Goal: Transaction & Acquisition: Book appointment/travel/reservation

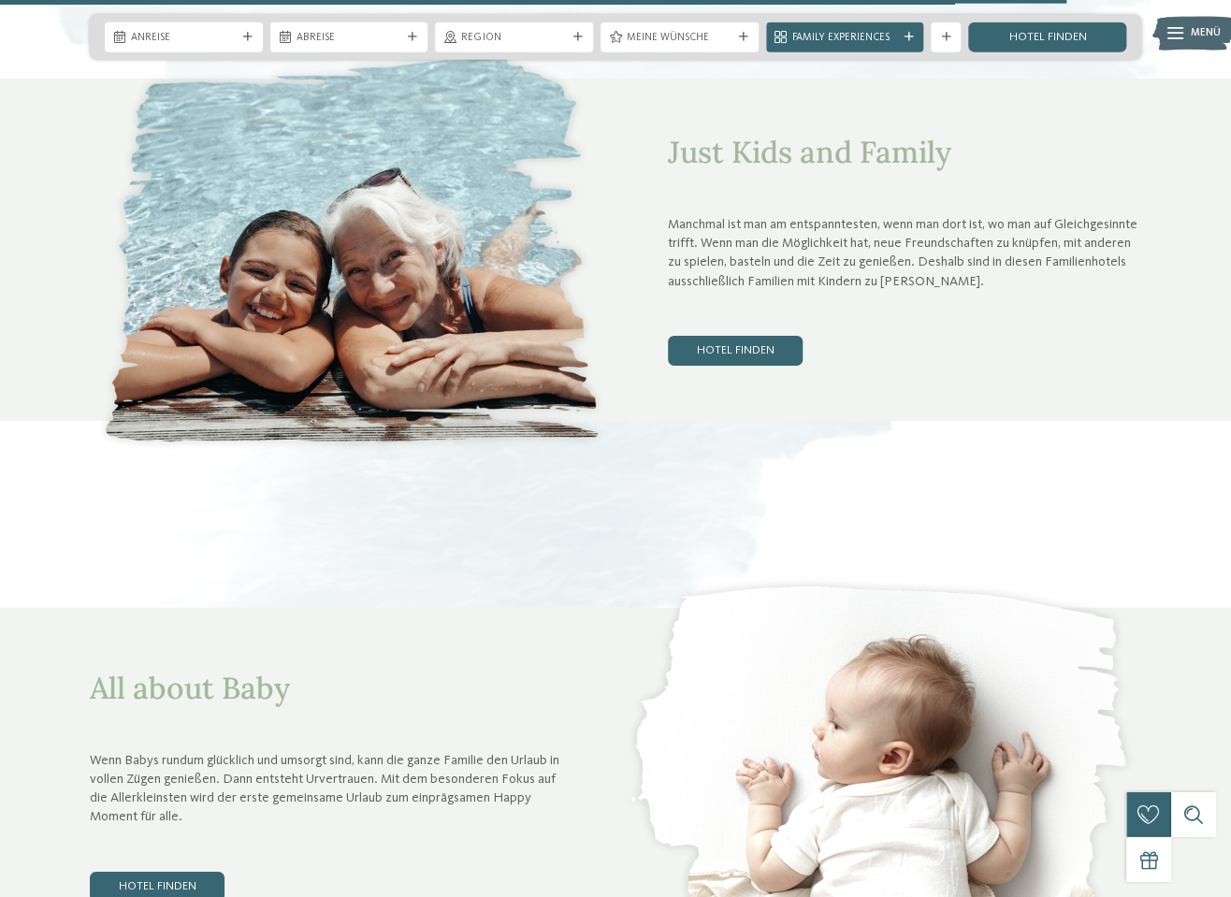
scroll to position [5475, 0]
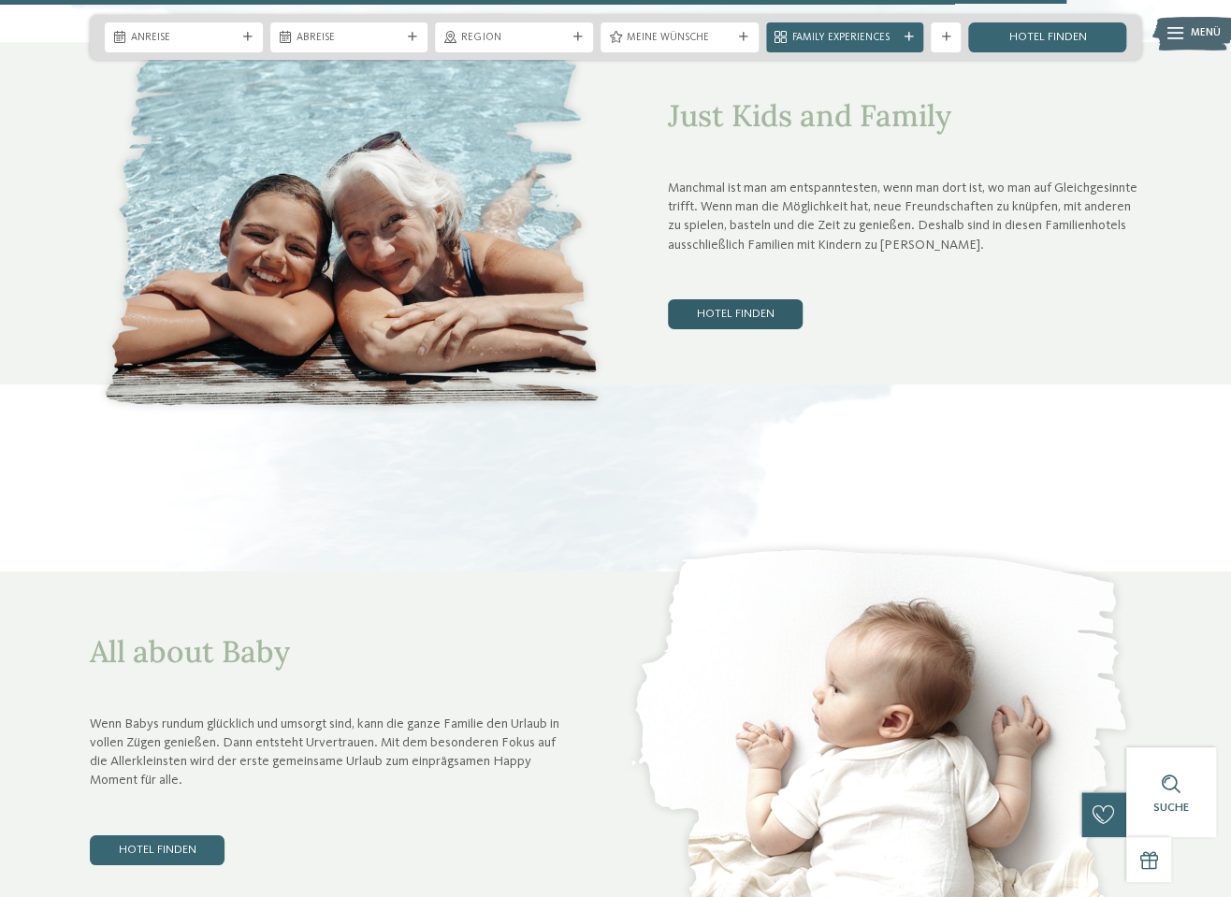
click at [767, 299] on link "Hotel finden" at bounding box center [735, 314] width 135 height 30
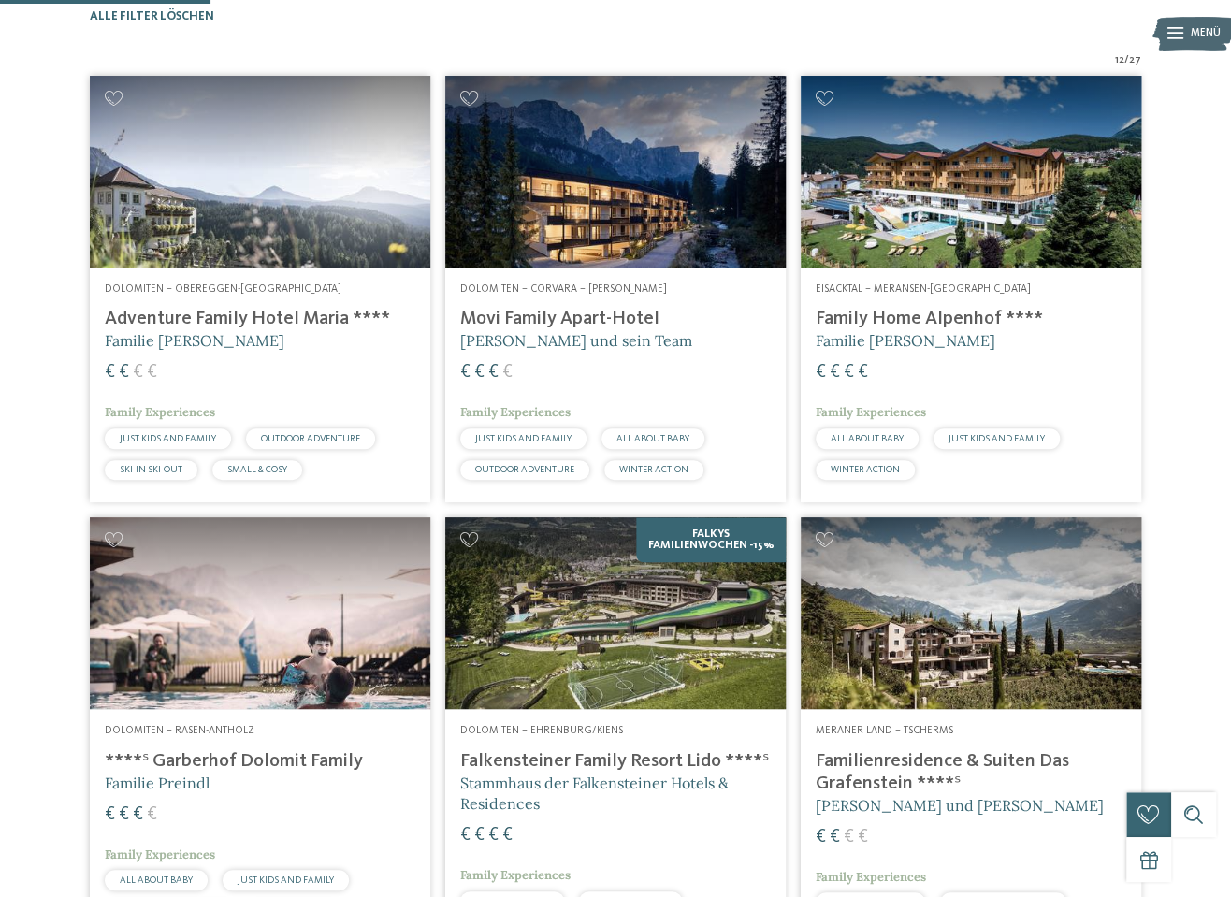
scroll to position [462, 0]
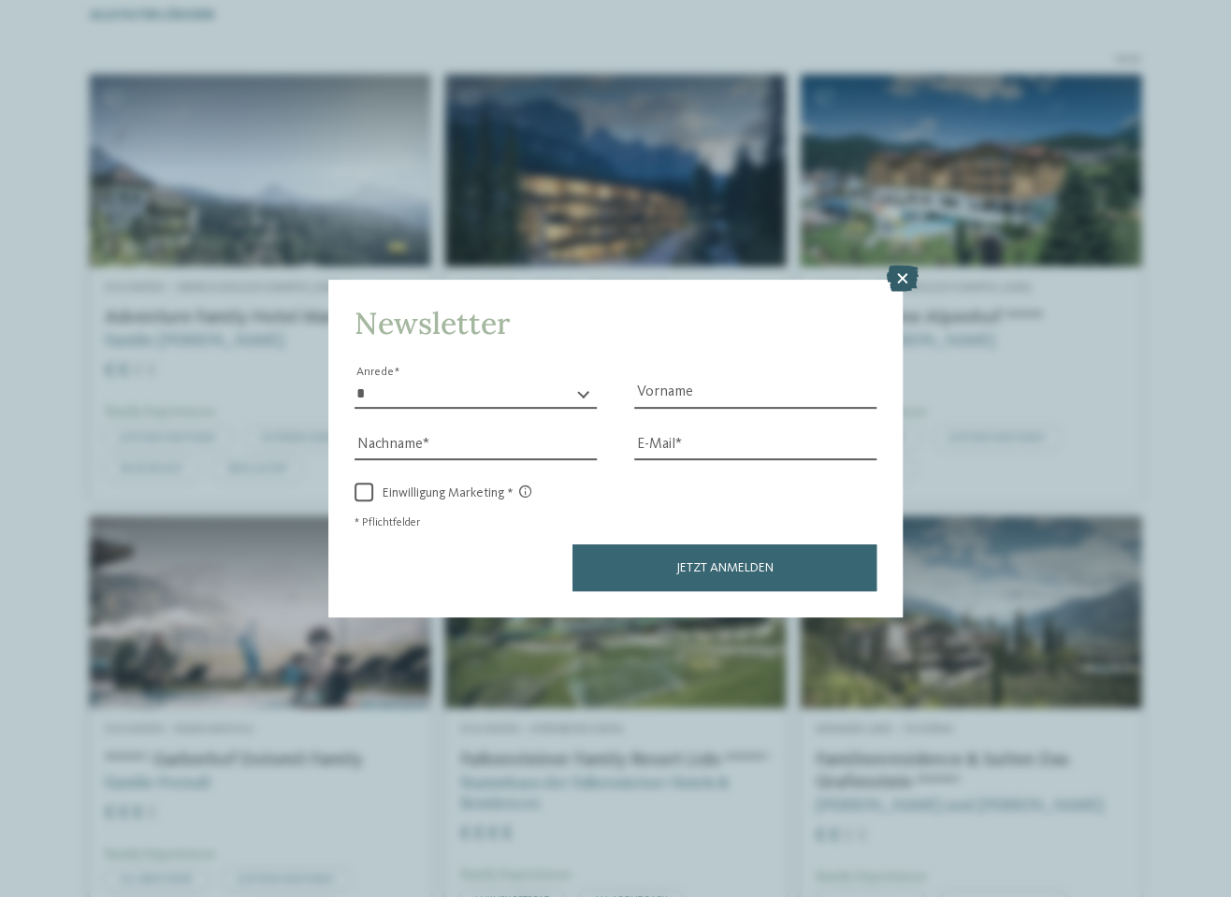
click at [896, 276] on icon at bounding box center [903, 279] width 32 height 26
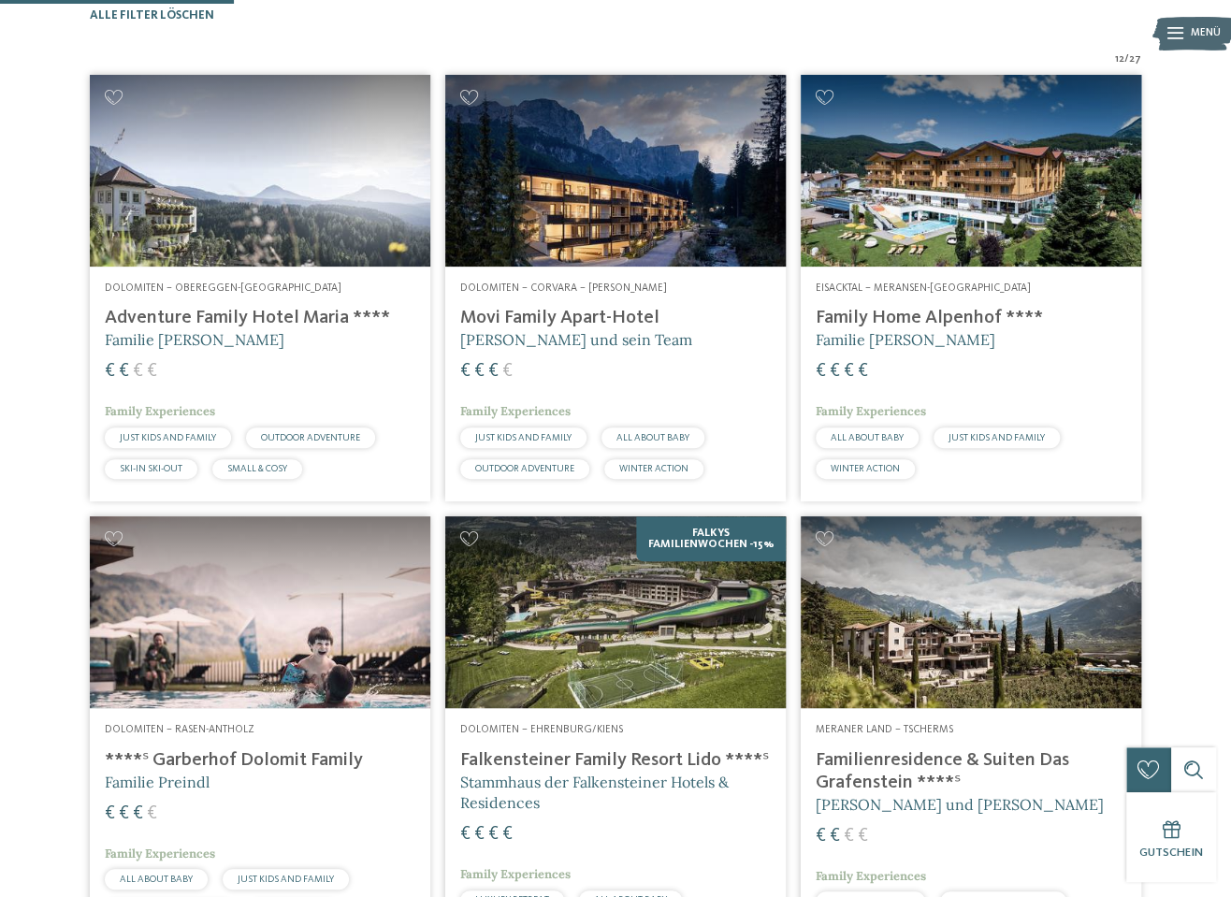
scroll to position [772, 0]
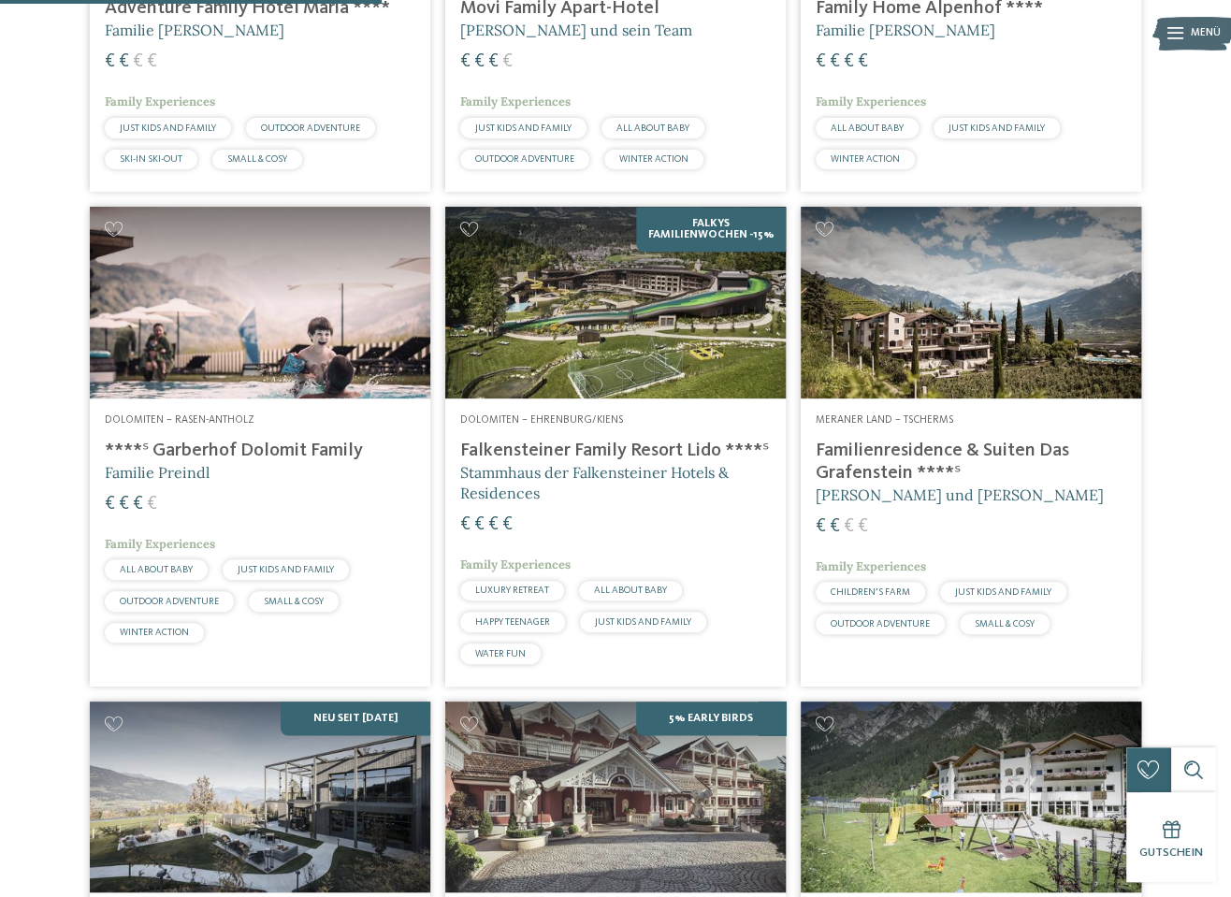
click at [736, 274] on img at bounding box center [615, 303] width 341 height 192
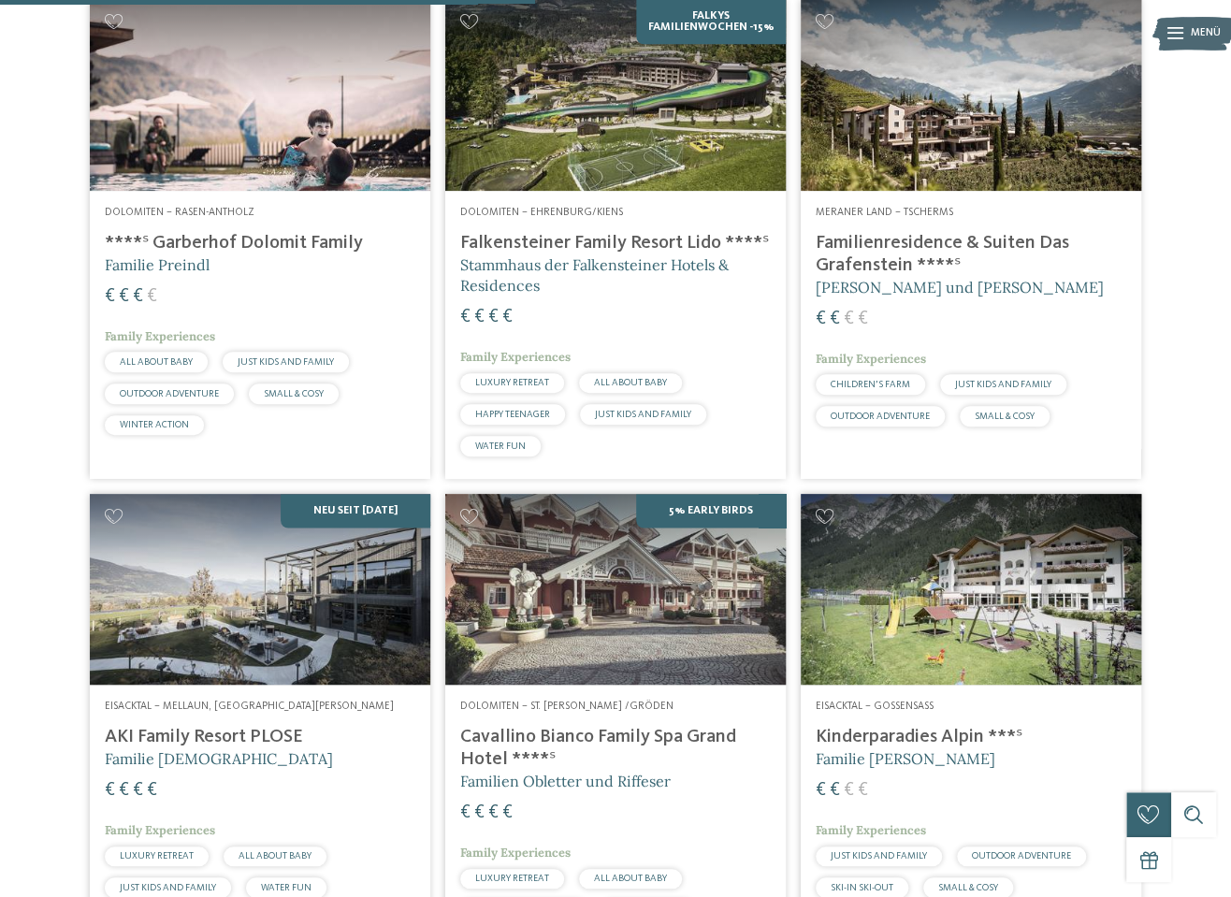
scroll to position [1082, 0]
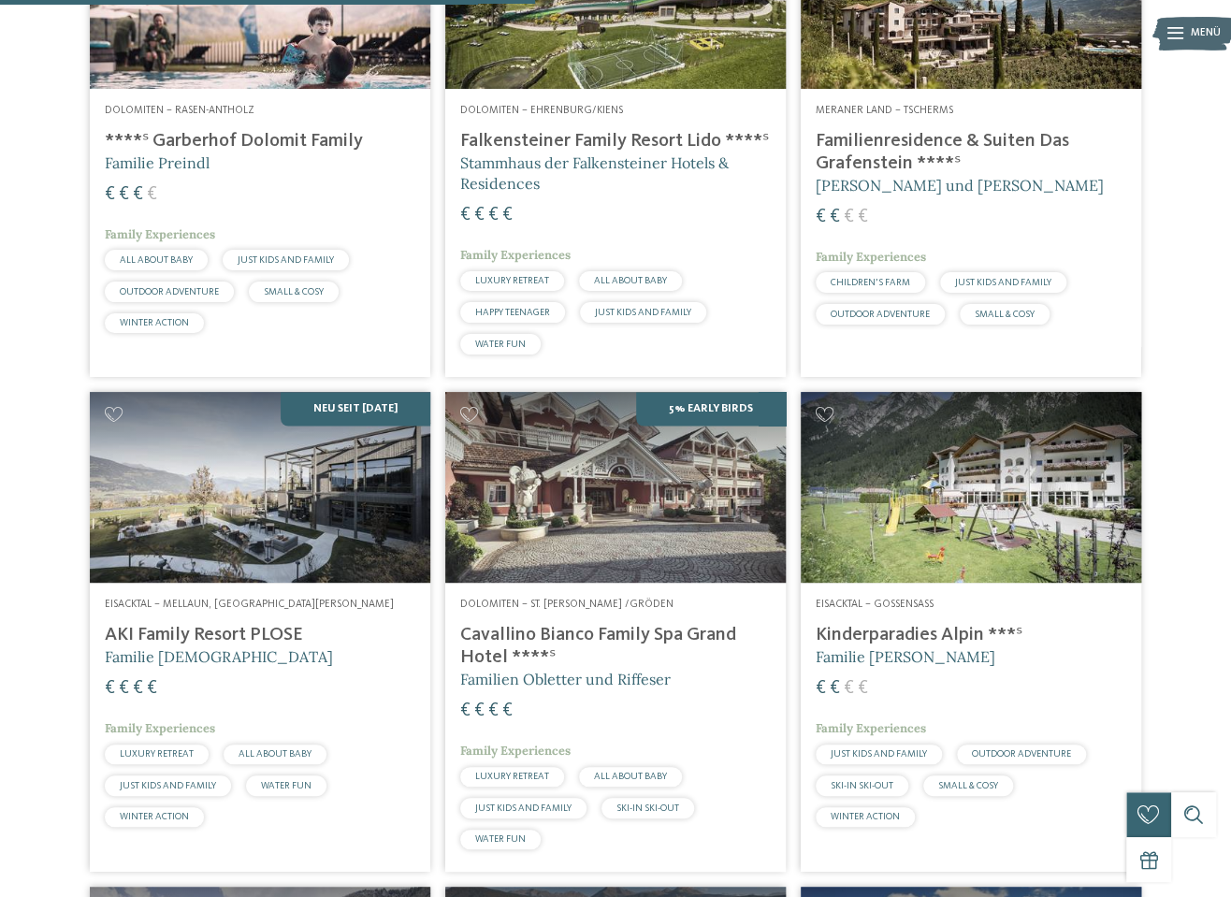
click at [721, 442] on img at bounding box center [615, 488] width 341 height 192
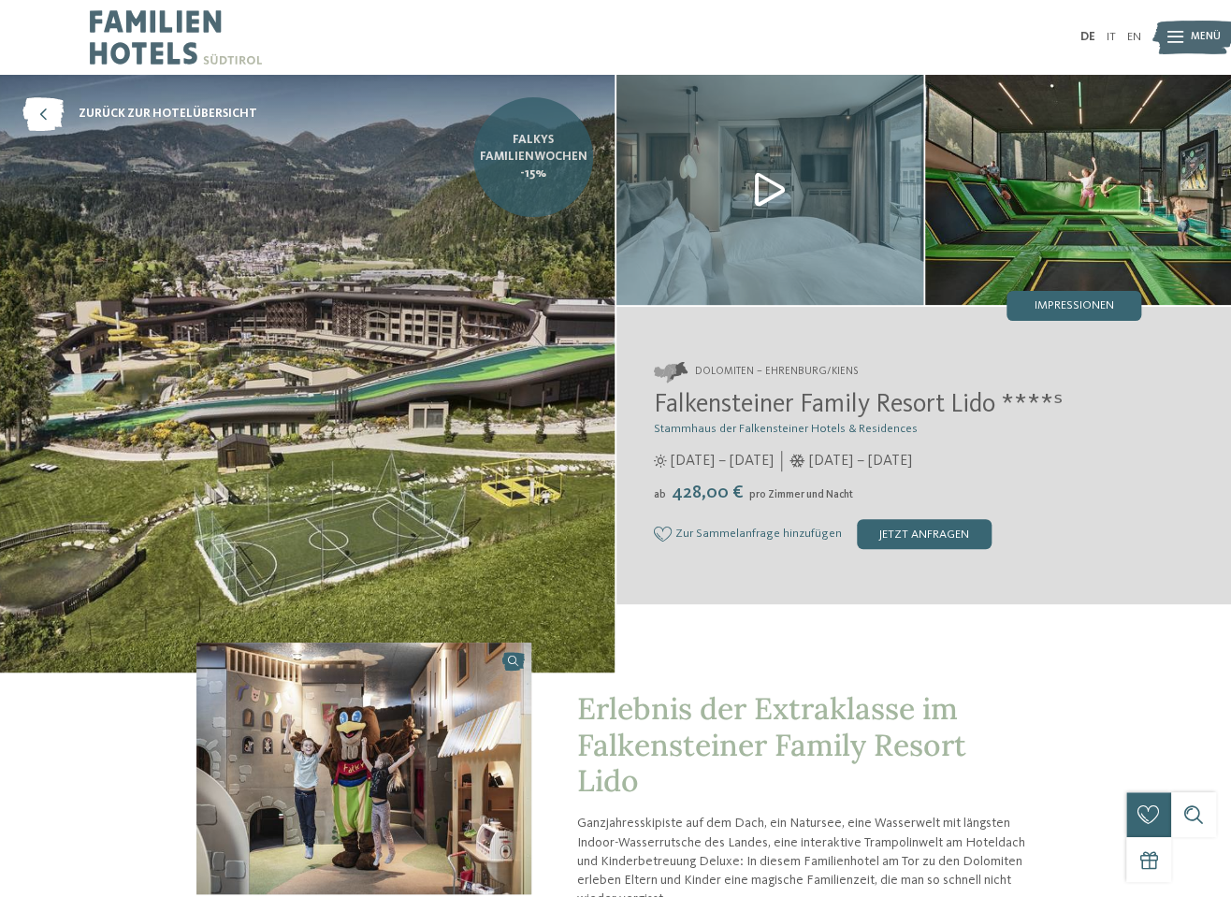
click at [496, 133] on span "Falkys Familienwochen -15%" at bounding box center [534, 157] width 108 height 51
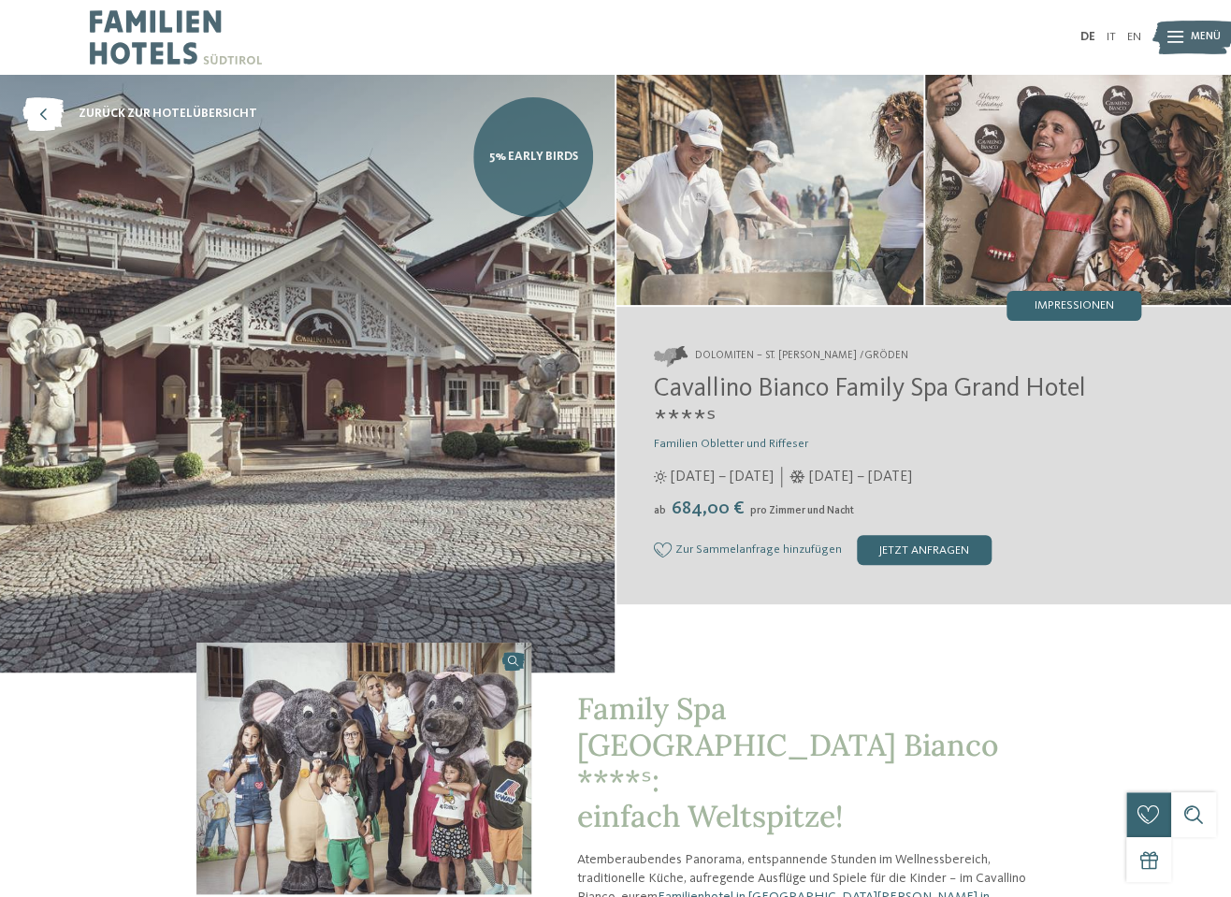
click at [521, 154] on span "5% Early Birds" at bounding box center [533, 157] width 89 height 17
click at [36, 119] on icon at bounding box center [42, 114] width 41 height 34
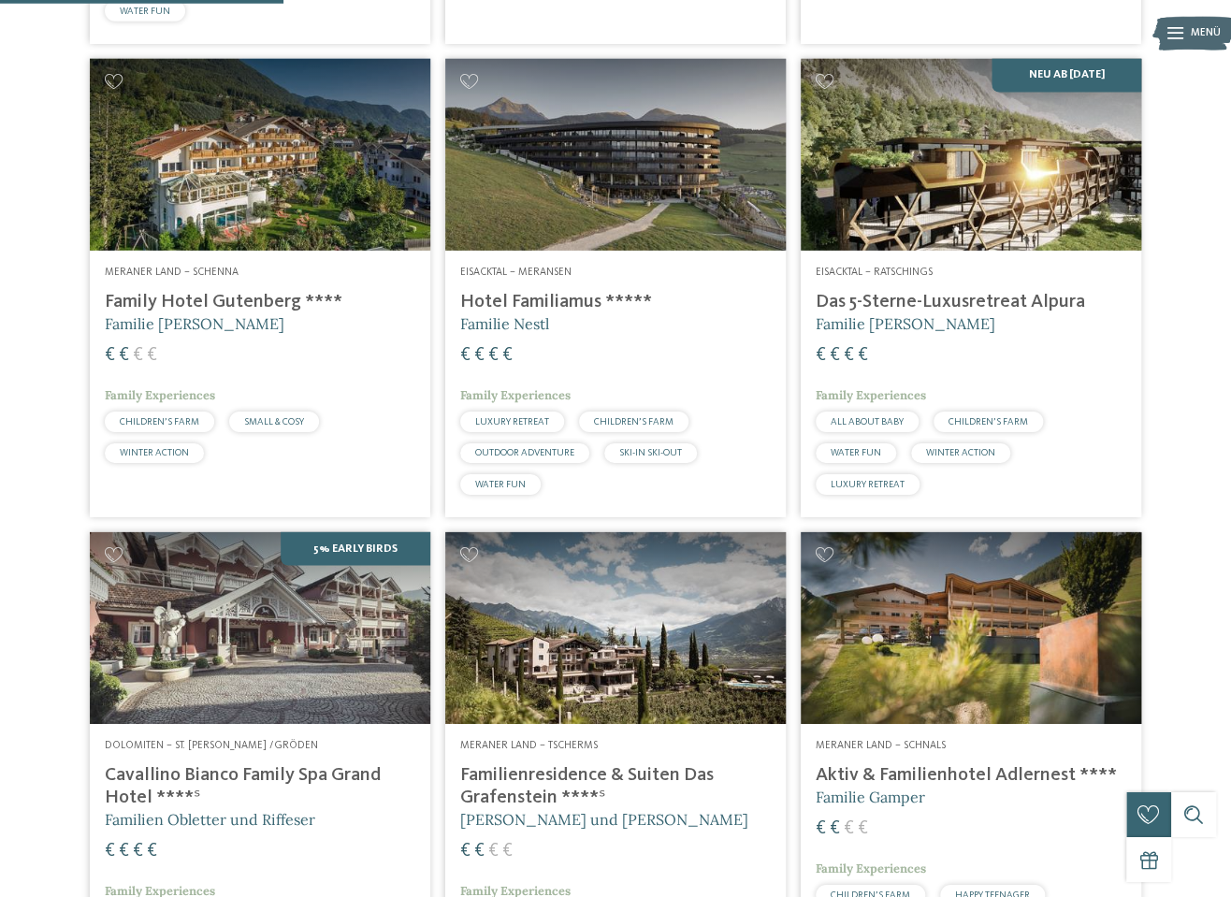
scroll to position [1033, 0]
